Goal: Check status

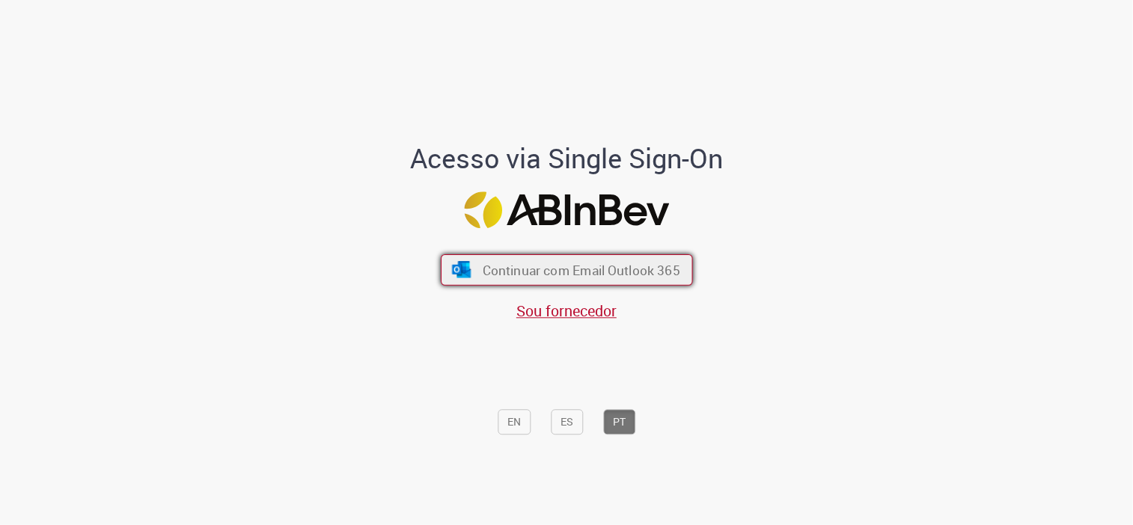
click at [586, 272] on span "Continuar com Email Outlook 365" at bounding box center [580, 269] width 197 height 17
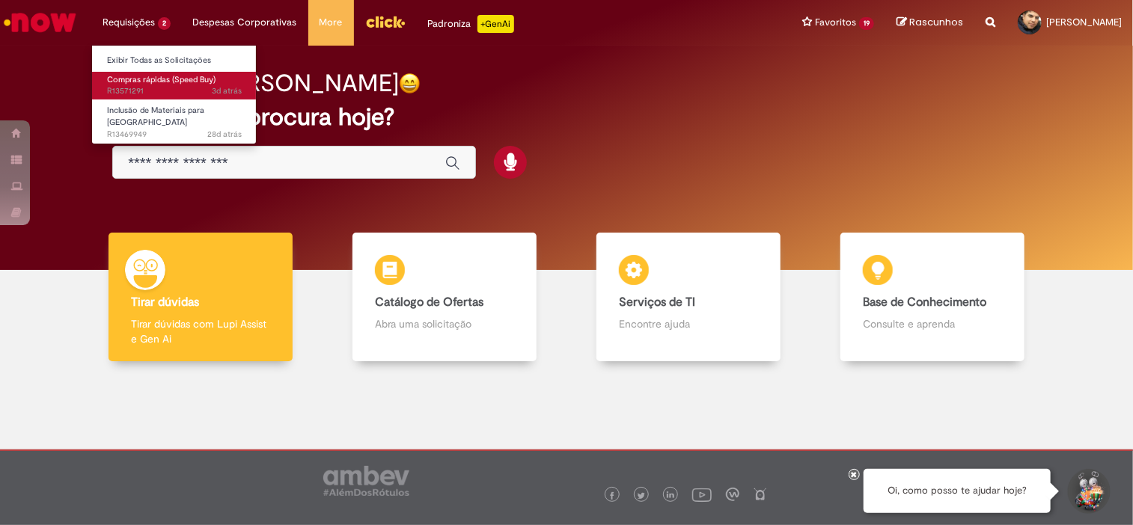
click at [170, 93] on span "3d atrás 3 dias atrás R13571291" at bounding box center [174, 91] width 135 height 12
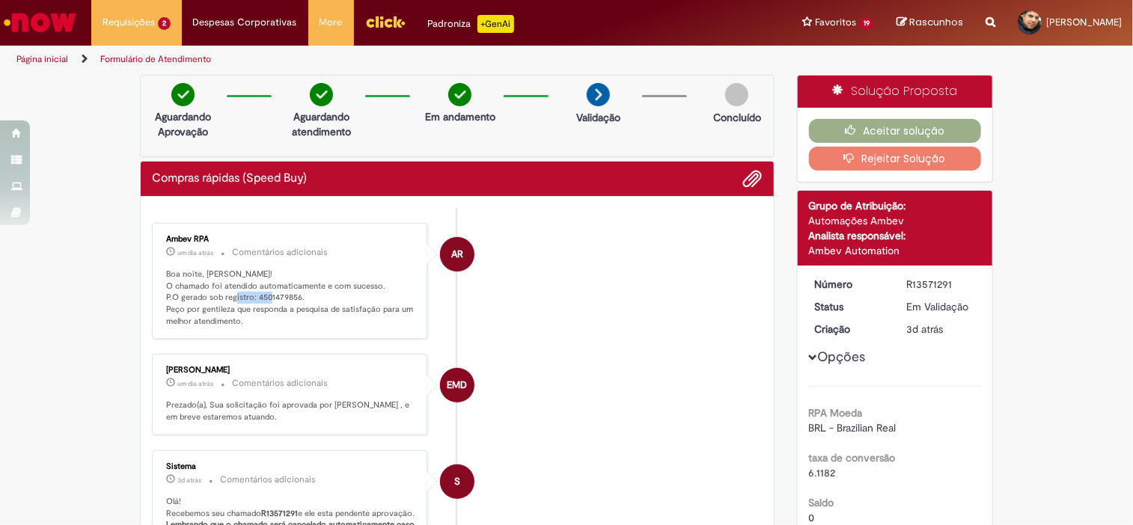
drag, startPoint x: 251, startPoint y: 297, endPoint x: 292, endPoint y: 297, distance: 41.9
click at [292, 297] on p "Boa noite, [PERSON_NAME]! O chamado foi atendido automaticamente e com sucesso.…" at bounding box center [290, 298] width 249 height 59
copy p "4501479856"
